Goal: Download file/media

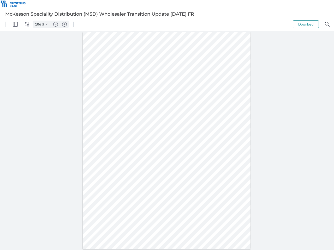
click at [15, 24] on img "Panel" at bounding box center [15, 24] width 5 height 5
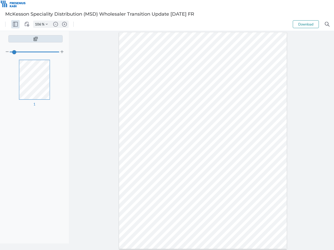
click at [27, 24] on img "View Controls" at bounding box center [27, 24] width 5 height 5
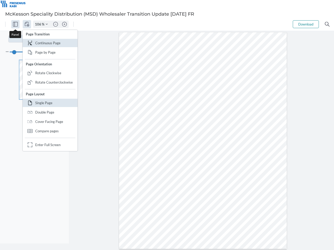
click at [39, 24] on input "106" at bounding box center [37, 24] width 8 height 5
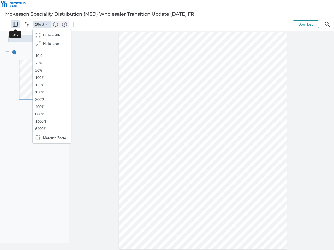
click at [47, 24] on img "Zoom Controls" at bounding box center [47, 24] width 2 height 2
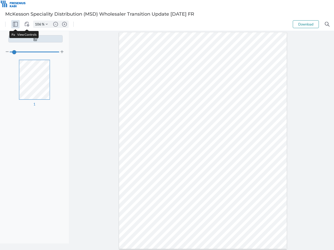
click at [56, 24] on img "Zoom out" at bounding box center [55, 24] width 5 height 5
click at [64, 24] on img "Zoom in" at bounding box center [64, 24] width 5 height 5
type input "106"
click at [306, 24] on button "Download" at bounding box center [305, 24] width 26 height 8
click at [327, 24] on img "Search" at bounding box center [327, 24] width 5 height 5
